Goal: Transaction & Acquisition: Register for event/course

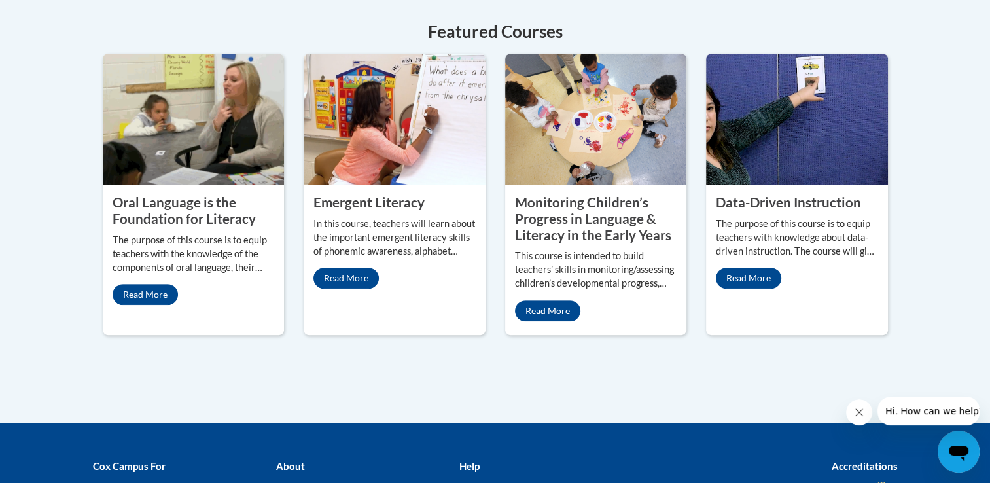
scroll to position [625, 0]
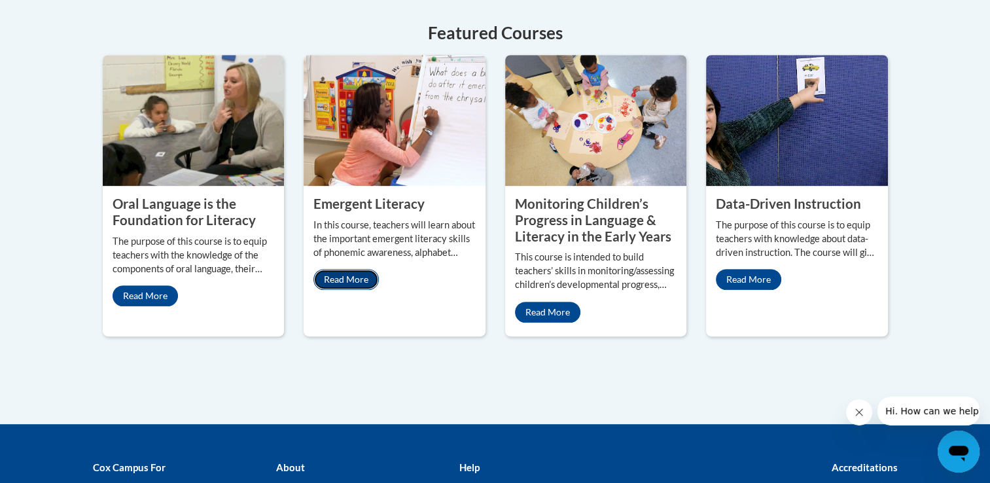
click at [342, 275] on link "Read More" at bounding box center [345, 279] width 65 height 21
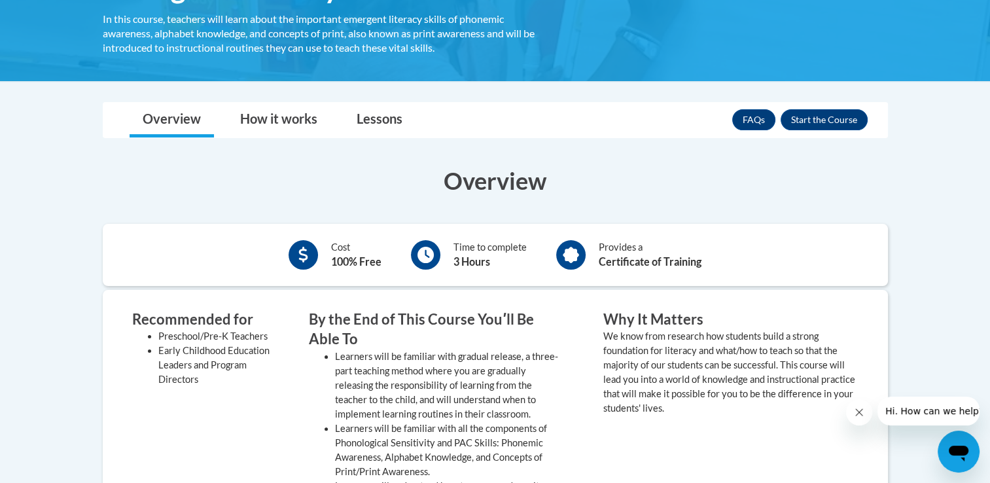
scroll to position [260, 0]
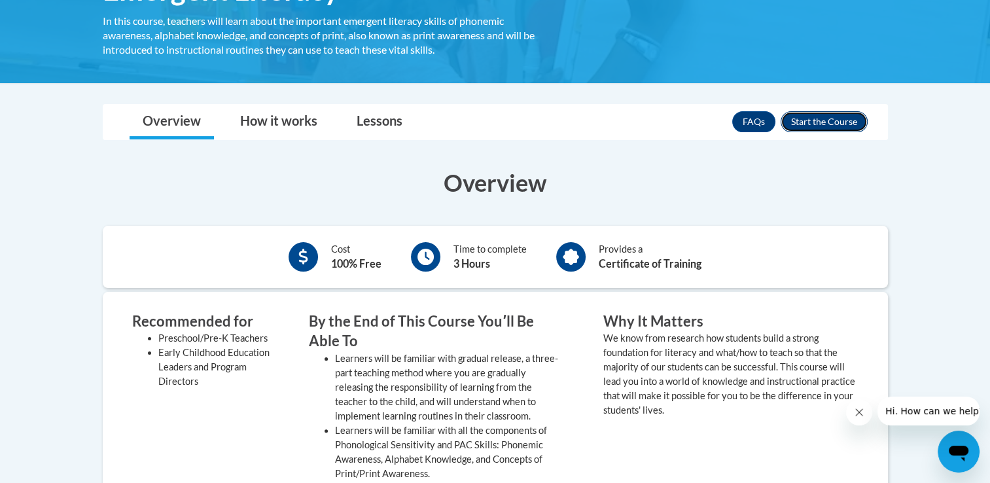
click at [829, 119] on button "Enroll" at bounding box center [824, 121] width 87 height 21
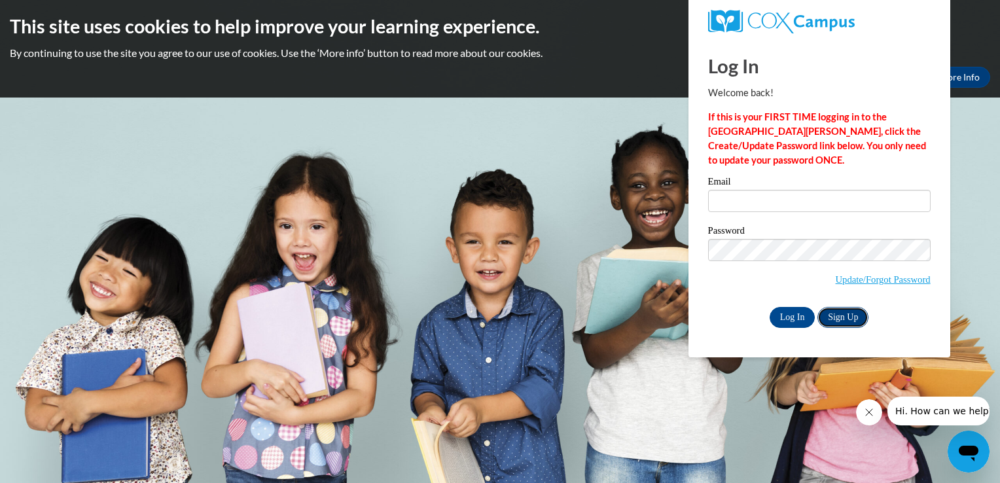
click at [845, 326] on link "Sign Up" at bounding box center [842, 317] width 51 height 21
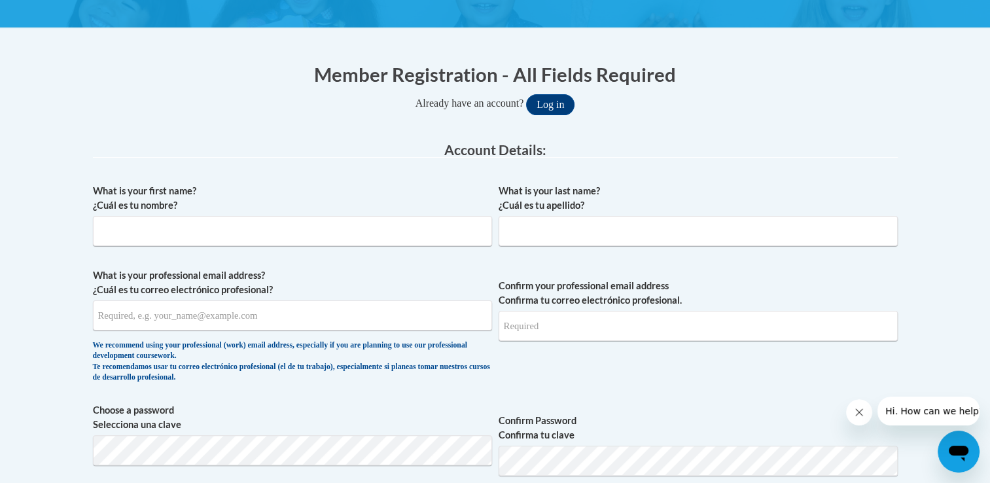
scroll to position [249, 0]
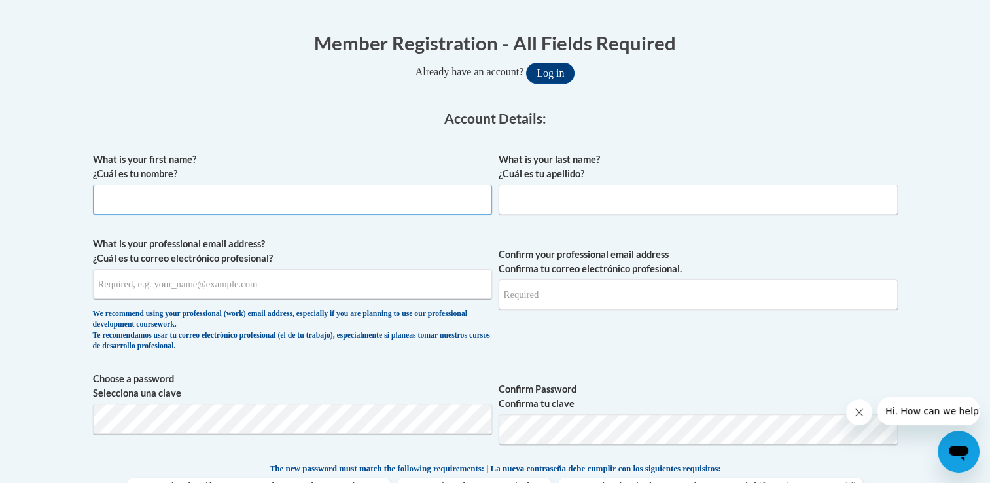
click at [194, 205] on input "What is your first name? ¿Cuál es tu nombre?" at bounding box center [292, 200] width 399 height 30
type input "Renae"
click at [99, 289] on input "What is your professional email address? ¿Cuál es tu correo electrónico profesi…" at bounding box center [292, 284] width 399 height 30
type input "rengrant@augusta.edu"
type input "Grant"
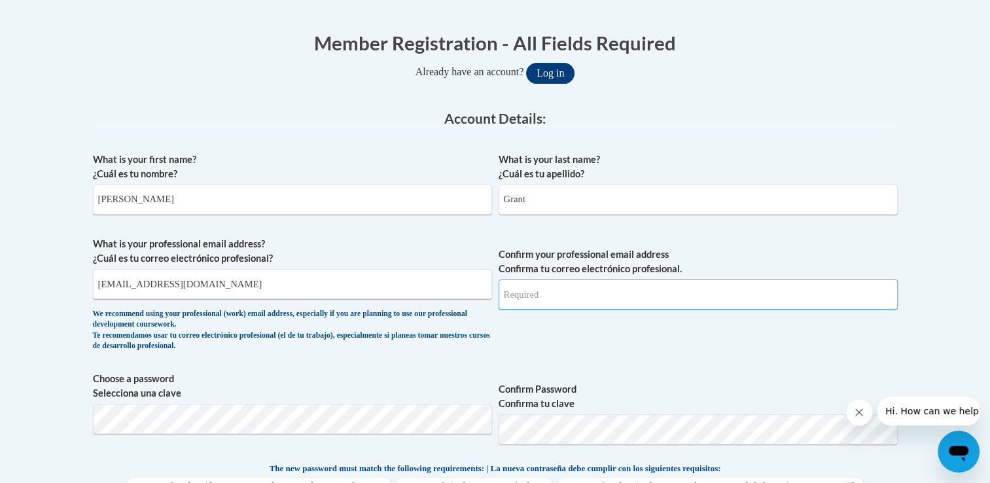
type input "rengrant@augusta.edu"
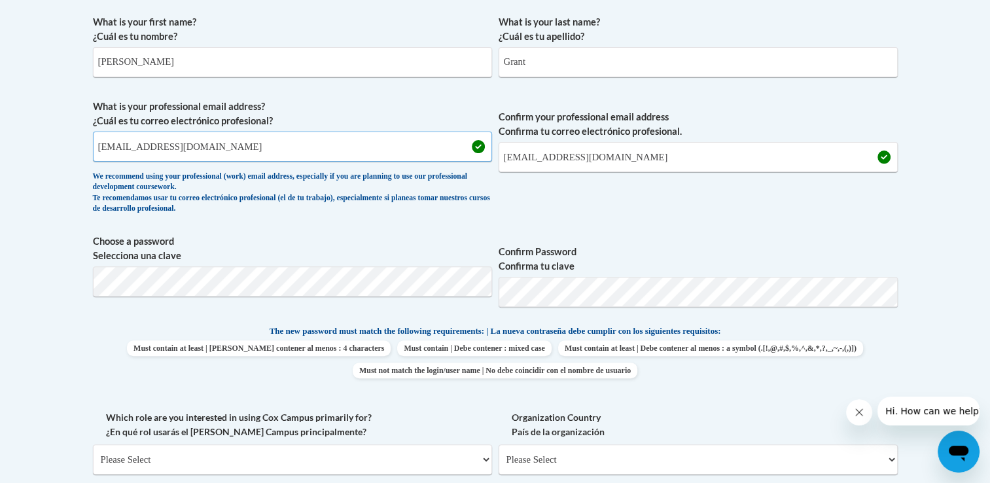
scroll to position [411, 0]
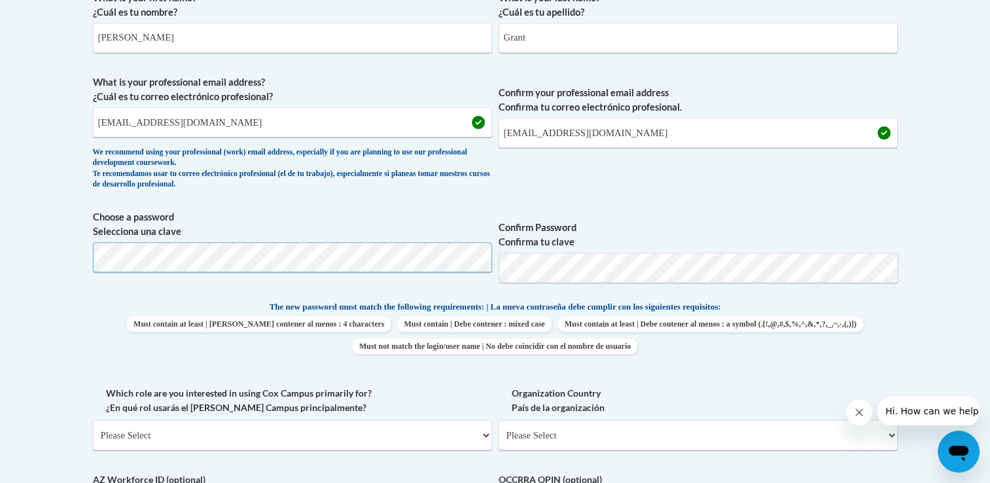
click at [86, 260] on div "Member Registration - All Fields Required Already have an account? Log in Prefe…" at bounding box center [495, 365] width 824 height 1021
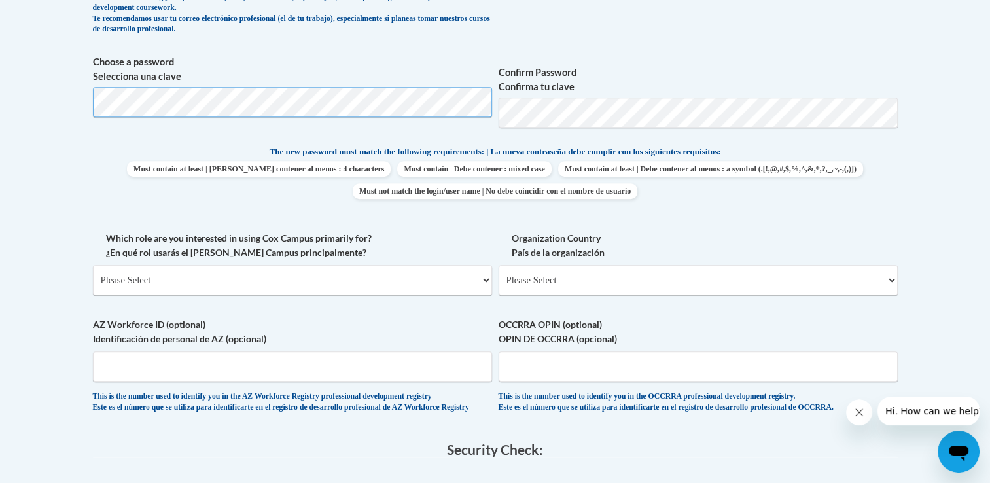
scroll to position [568, 0]
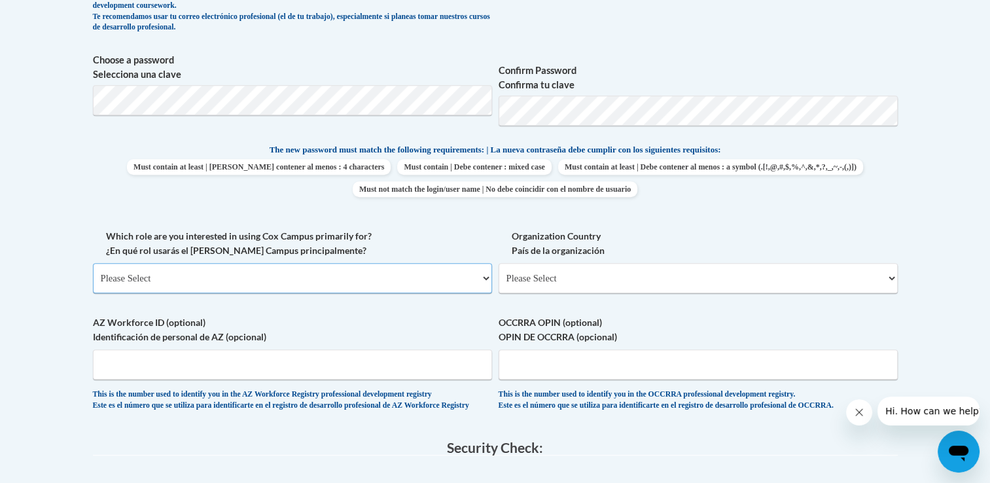
click at [483, 277] on select "Please Select College/University | Colegio/Universidad Community/Nonprofit Part…" at bounding box center [292, 278] width 399 height 30
select select "5a18ea06-2b54-4451-96f2-d152daf9eac5"
click at [93, 263] on select "Please Select College/University | Colegio/Universidad Community/Nonprofit Part…" at bounding box center [292, 278] width 399 height 30
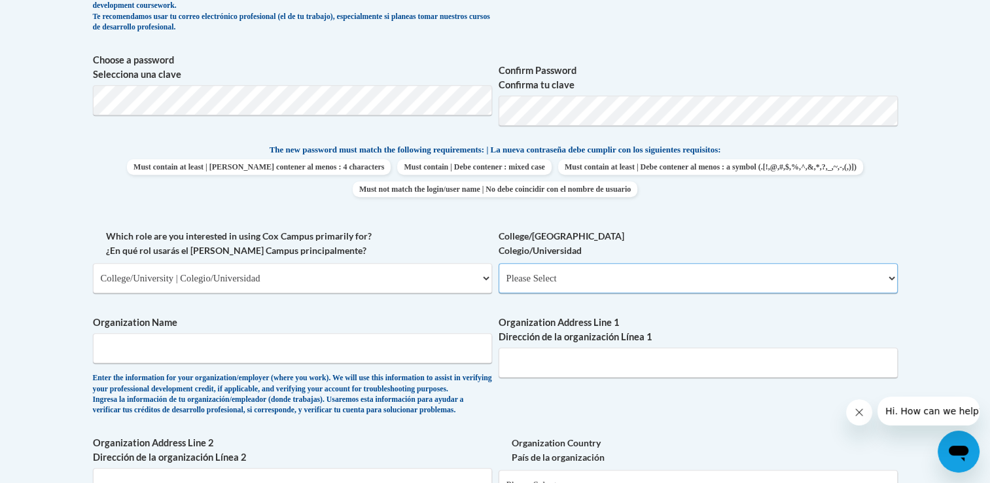
click at [618, 273] on select "Please Select College/University Staff | Empleado universitario College/Univers…" at bounding box center [698, 278] width 399 height 30
select select "99b32b07-cffc-426c-8bf6-0cd77760d84b"
click at [499, 263] on select "Please Select College/University Staff | Empleado universitario College/Univers…" at bounding box center [698, 278] width 399 height 30
click at [379, 347] on input "Organization Name" at bounding box center [292, 348] width 399 height 30
type input "Augusta University"
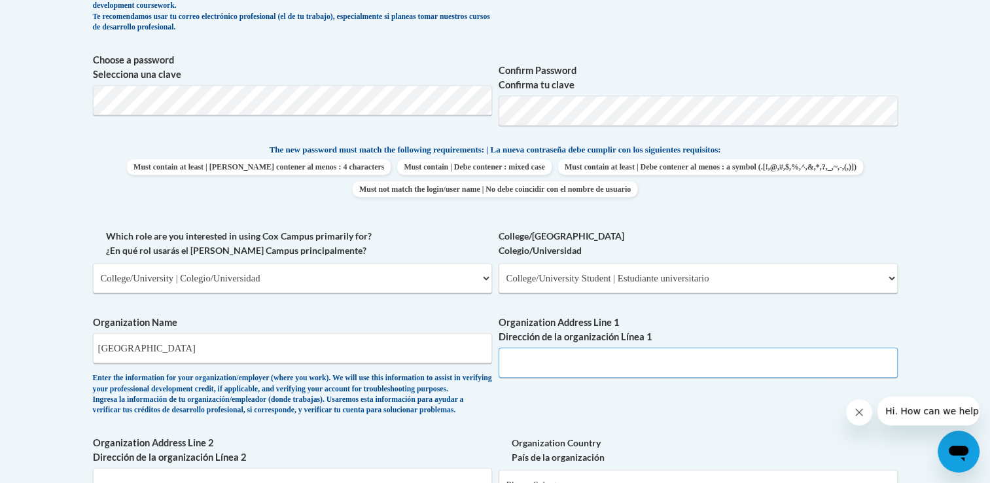
click at [561, 376] on input "Organization Address Line 1 Dirección de la organización Línea 1" at bounding box center [698, 362] width 399 height 30
paste input "1120 15th Street"
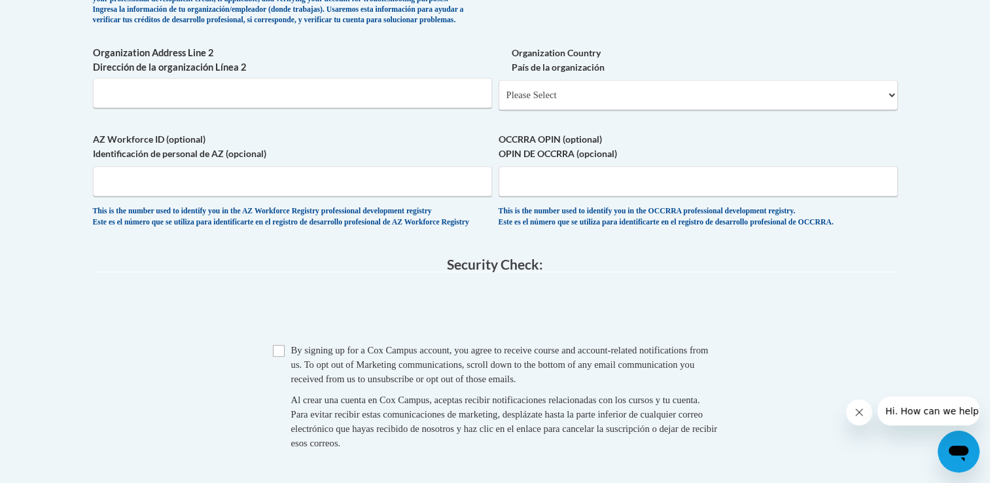
scroll to position [998, 0]
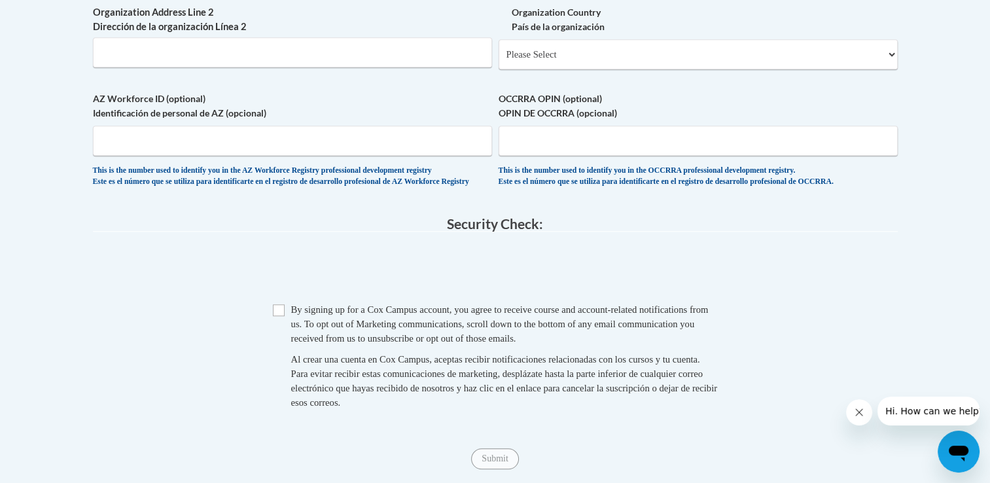
type input "1120 15th Street"
click at [605, 69] on select "Please Select United States | Estados Unidos Outside of the United States | Fue…" at bounding box center [698, 54] width 399 height 30
select select "ad49bcad-a171-4b2e-b99c-48b446064914"
click at [499, 60] on select "Please Select United States | Estados Unidos Outside of the United States | Fue…" at bounding box center [698, 54] width 399 height 30
select select
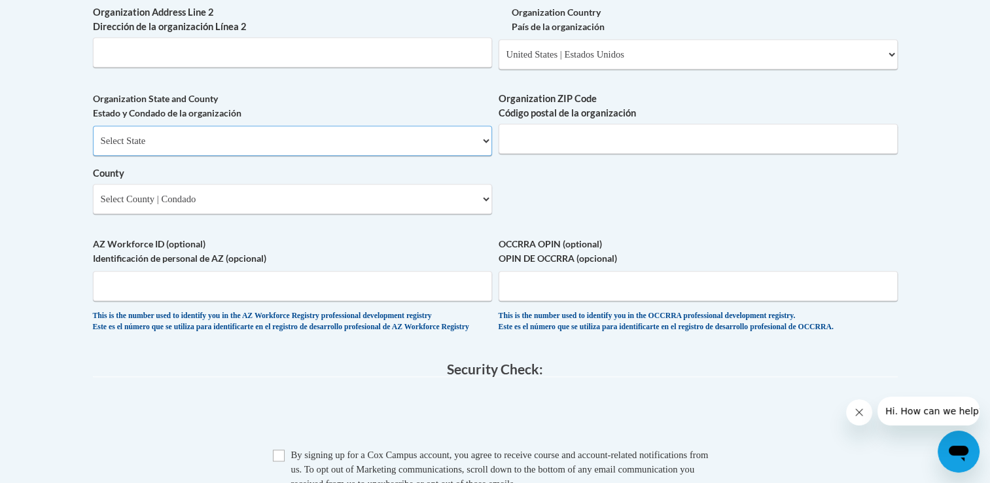
click at [272, 156] on select "Select State Alabama Alaska Arizona Arkansas California Colorado Connecticut De…" at bounding box center [292, 141] width 399 height 30
select select "Georgia"
click at [93, 147] on select "Select State Alabama Alaska Arizona Arkansas California Colorado Connecticut De…" at bounding box center [292, 141] width 399 height 30
click at [177, 214] on select "Select County Appling Atkinson Bacon Baker Baldwin Banks Barrow Bartow Ben Hill…" at bounding box center [292, 199] width 399 height 30
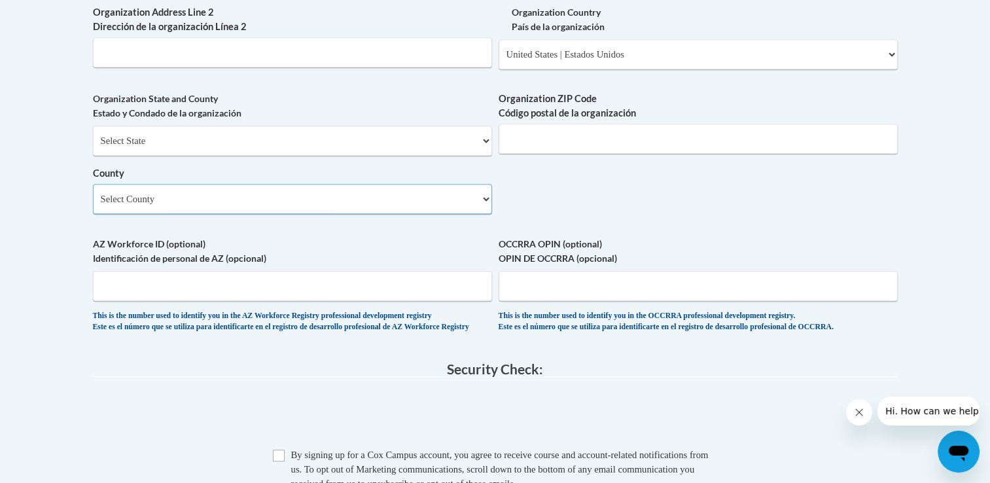
click at [246, 214] on select "Select County Appling Atkinson Bacon Baker Baldwin Banks Barrow Bartow Ben Hill…" at bounding box center [292, 199] width 399 height 30
click at [614, 154] on input "Organization ZIP Code Código postal de la organización" at bounding box center [698, 139] width 399 height 30
paste input "30912"
type input "30912"
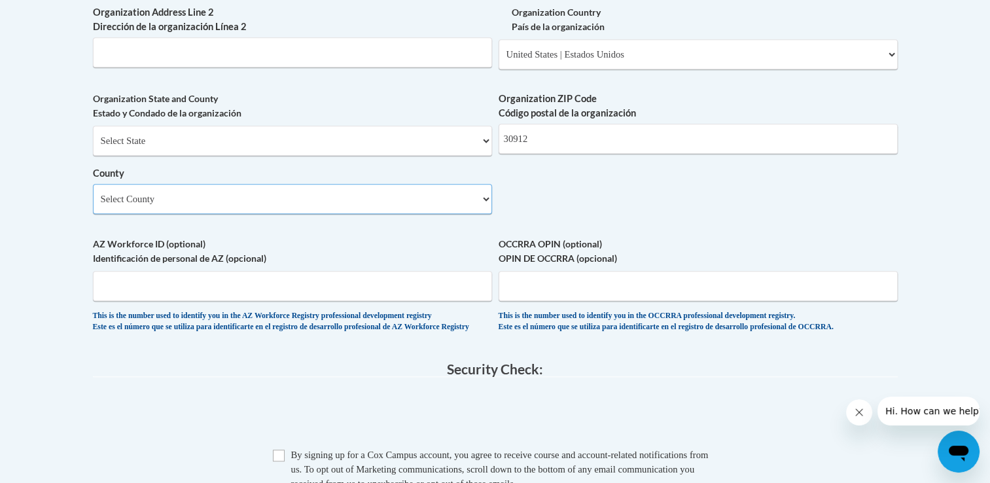
click at [415, 213] on select "Select County Appling Atkinson Bacon Baker Baldwin Banks Barrow Bartow Ben Hill…" at bounding box center [292, 199] width 399 height 30
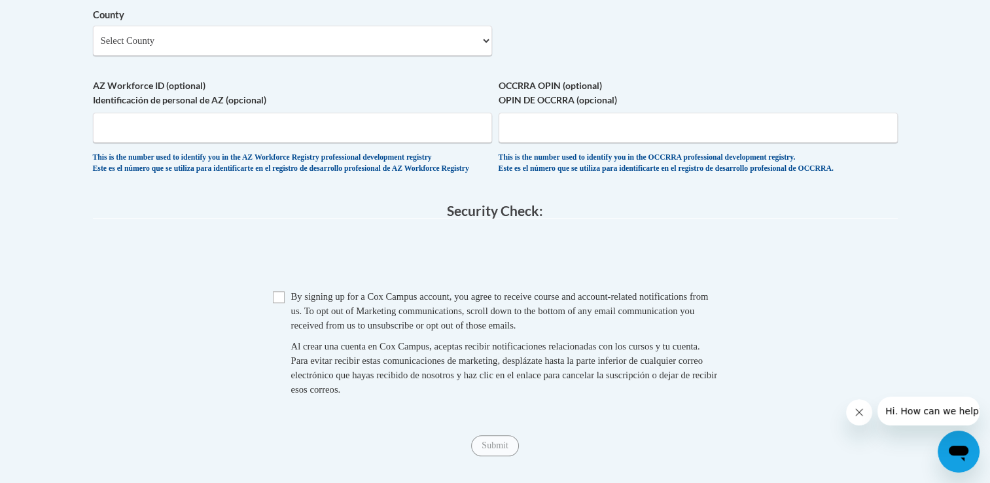
scroll to position [1159, 0]
click at [283, 301] on input "Checkbox" at bounding box center [279, 295] width 12 height 12
checkbox input "true"
click at [486, 454] on input "Submit" at bounding box center [494, 443] width 47 height 21
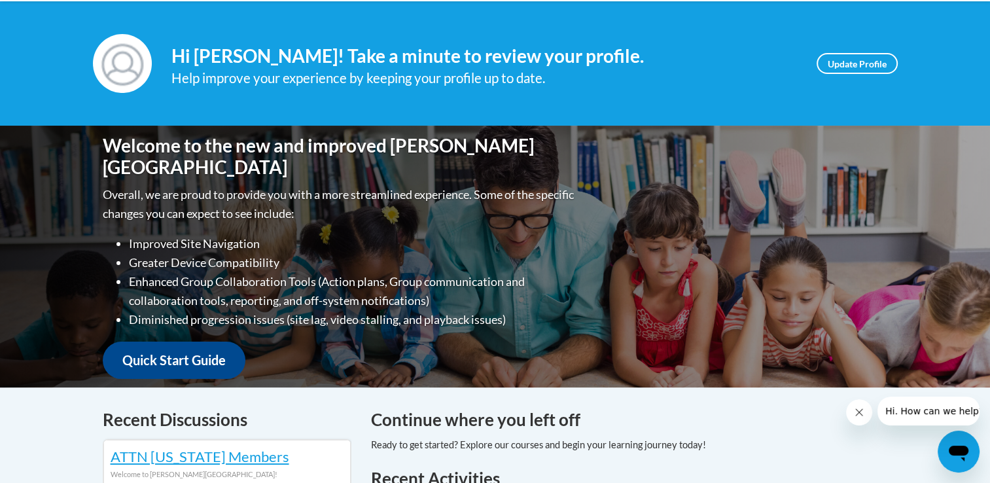
scroll to position [161, 0]
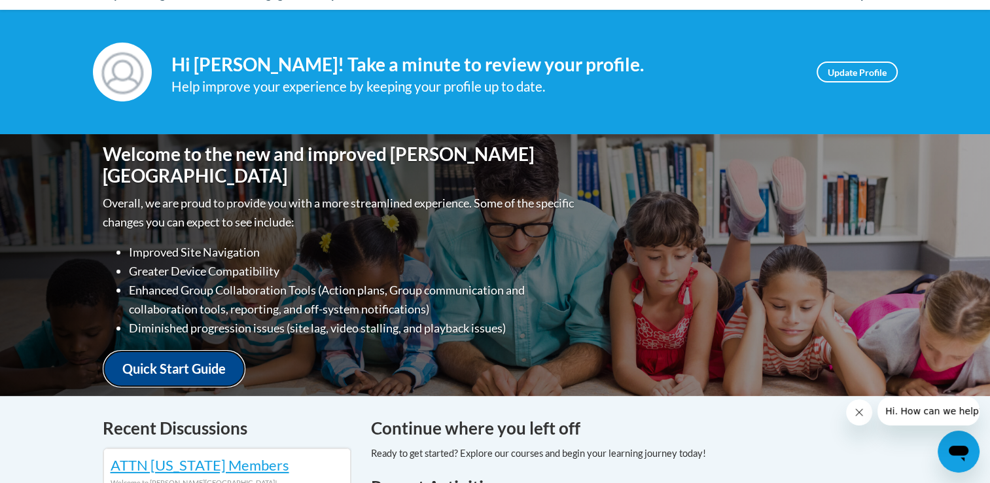
click at [198, 353] on link "Quick Start Guide" at bounding box center [174, 368] width 143 height 37
